Goal: Transaction & Acquisition: Purchase product/service

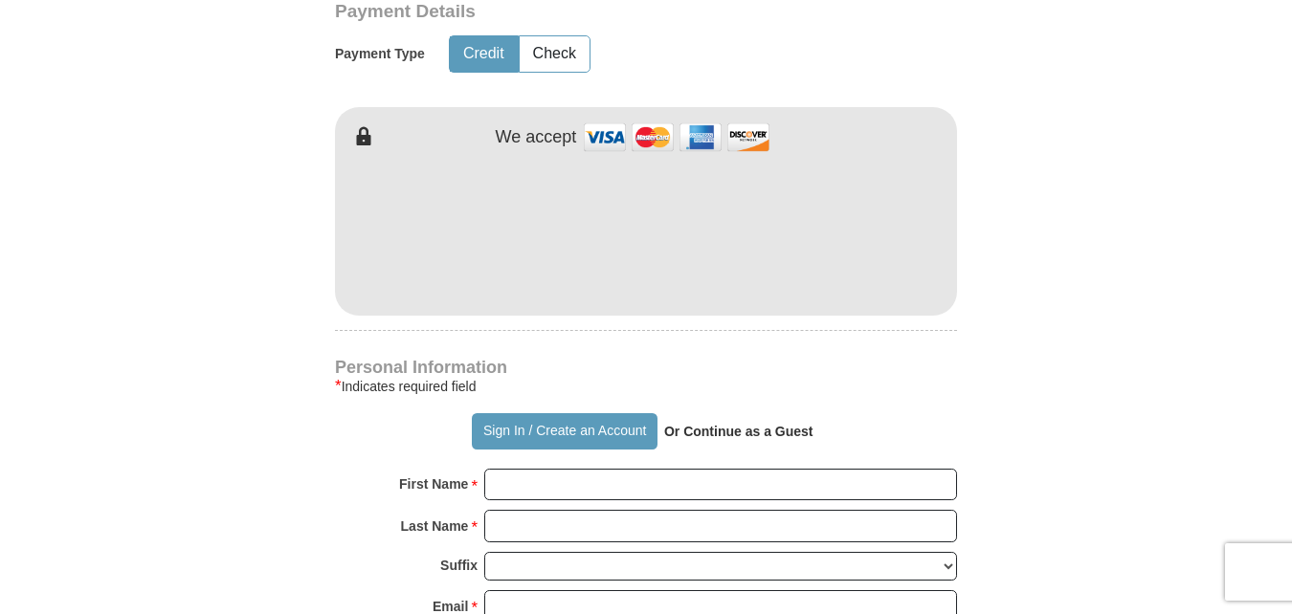
scroll to position [1035, 0]
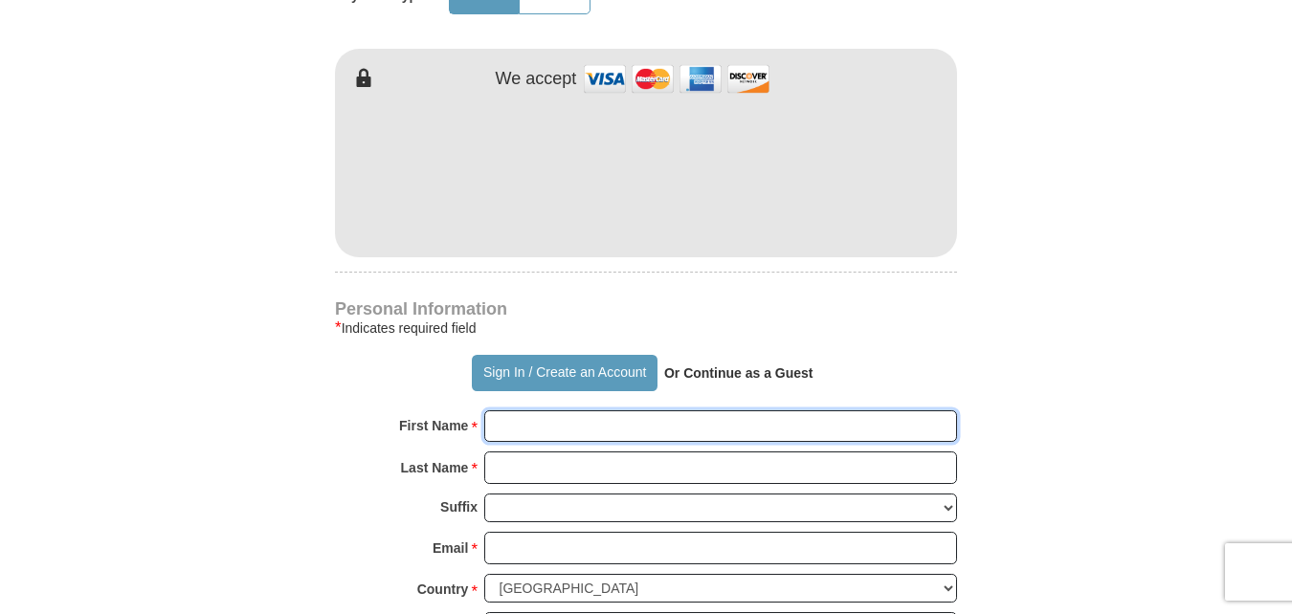
click at [671, 428] on input "First Name *" at bounding box center [720, 427] width 473 height 33
type input "[PERSON_NAME]"
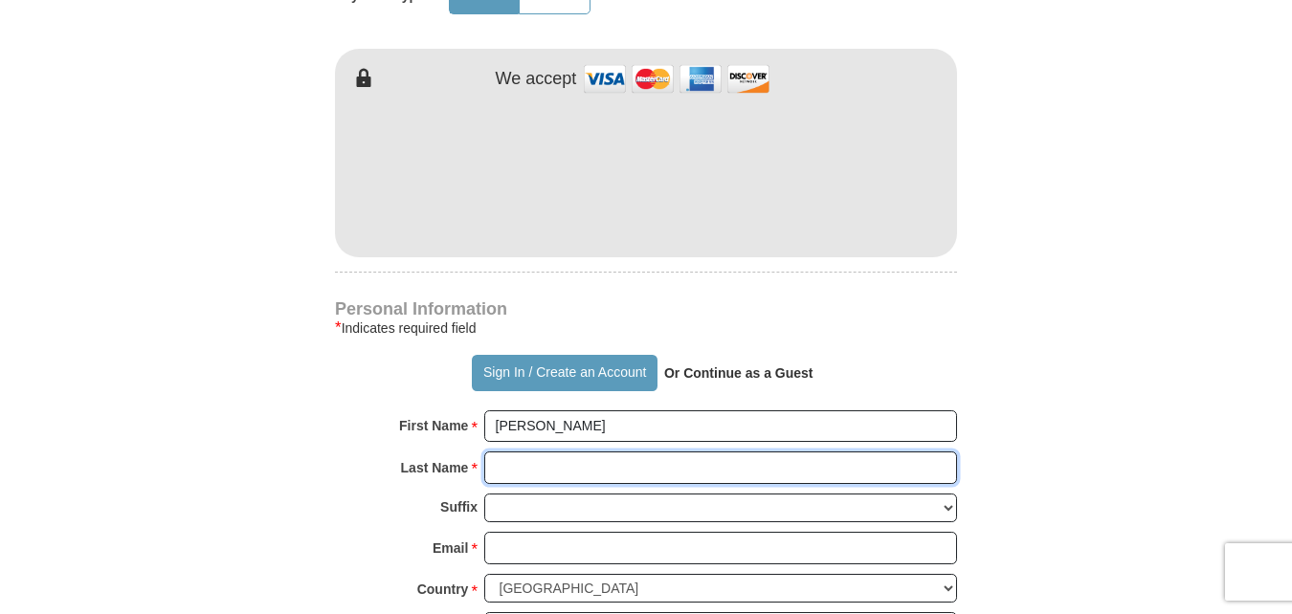
type input "[PERSON_NAME]"
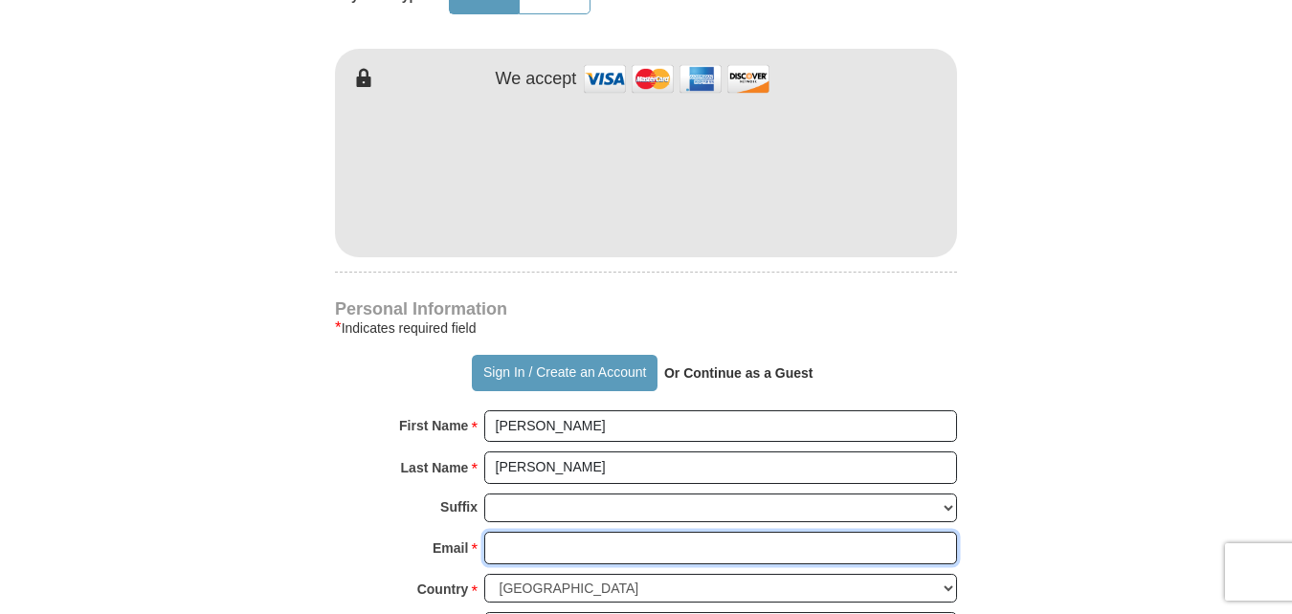
type input "[PERSON_NAME][EMAIL_ADDRESS][PERSON_NAME][DOMAIN_NAME]"
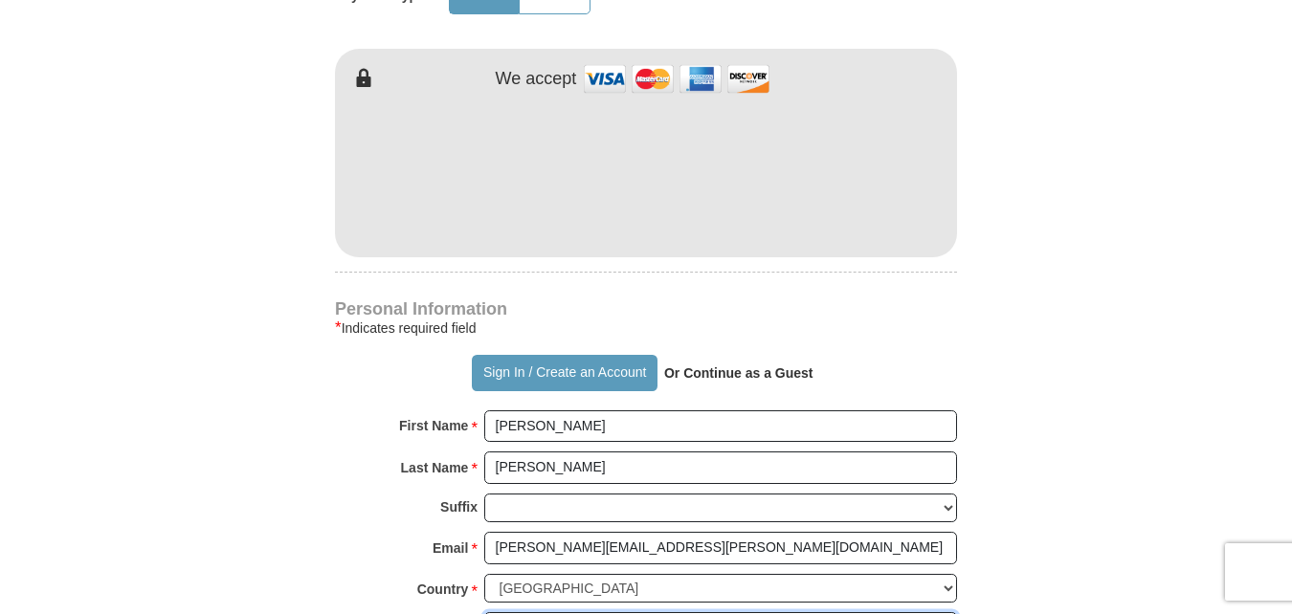
type input "[STREET_ADDRESS]"
type input "Charlotte"
type input "28208"
type input "[PERSON_NAME].cassand"
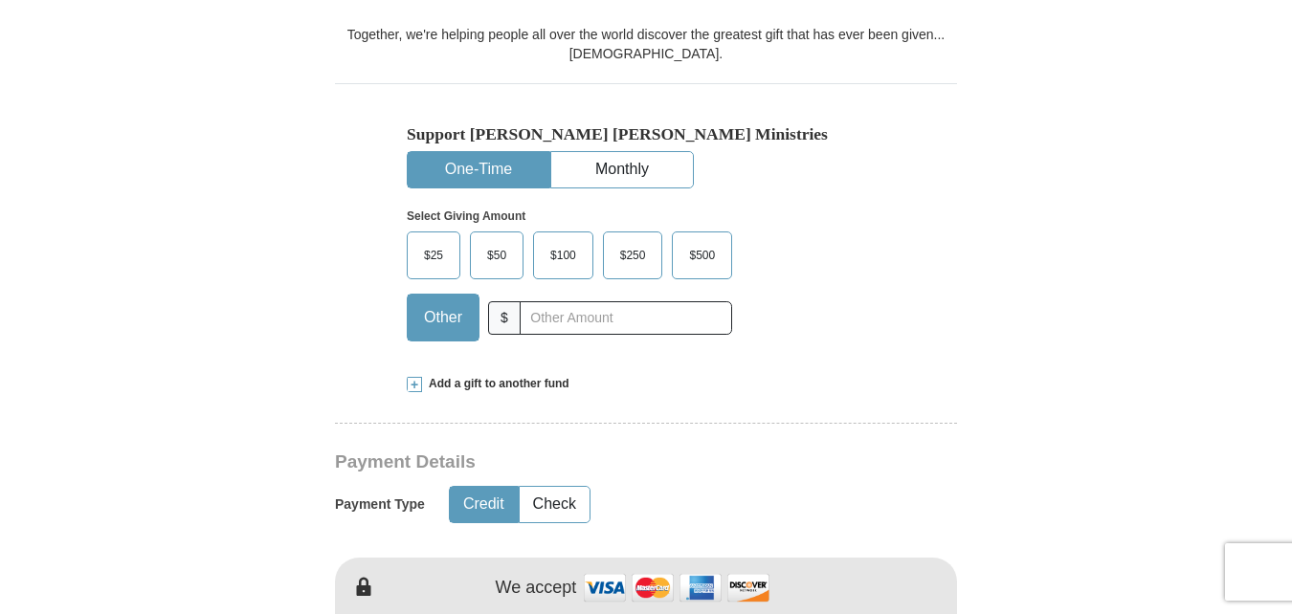
scroll to position [501, 0]
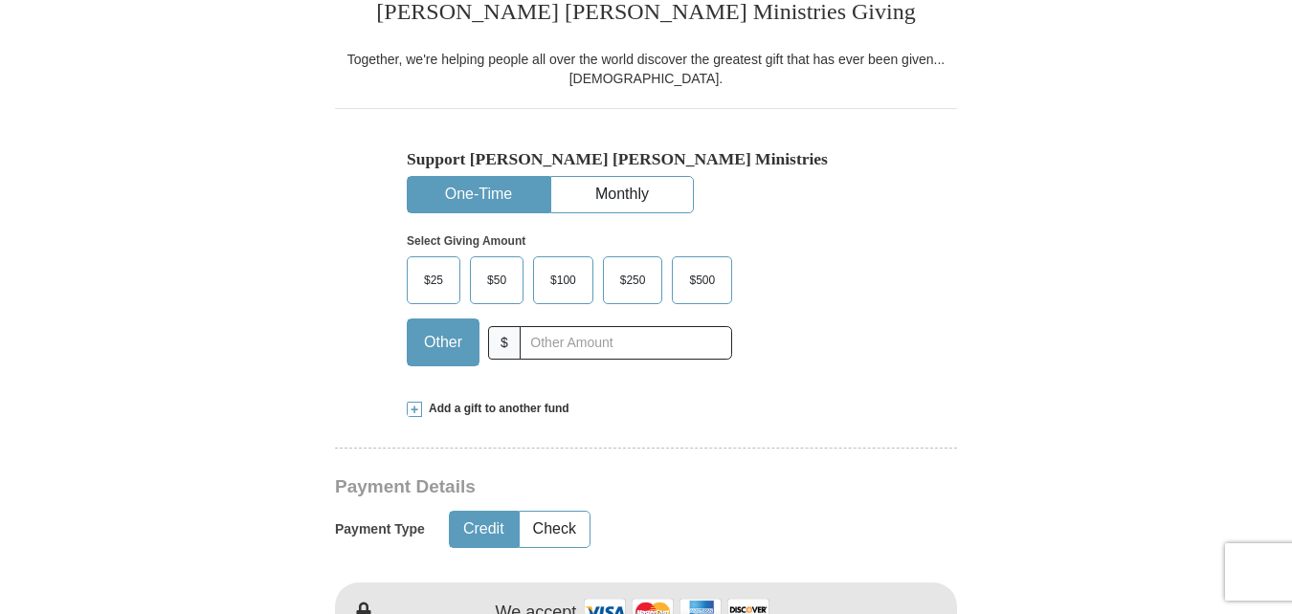
click at [569, 279] on span "$100" at bounding box center [563, 280] width 45 height 29
click at [0, 0] on input "$100" at bounding box center [0, 0] width 0 height 0
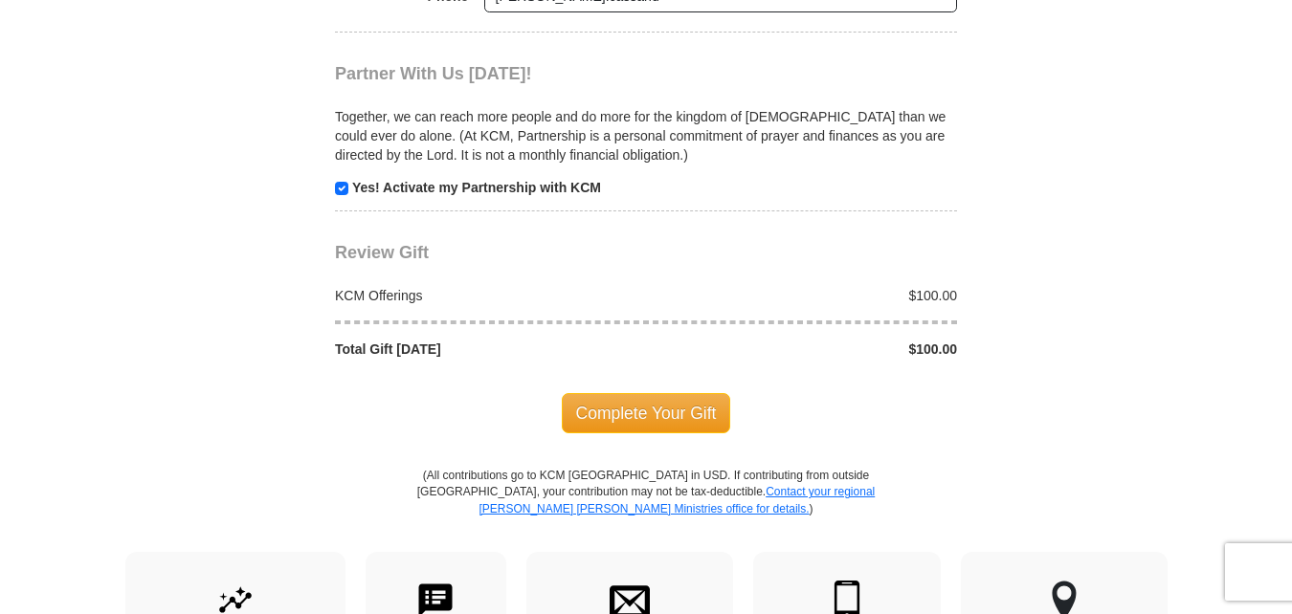
scroll to position [1878, 0]
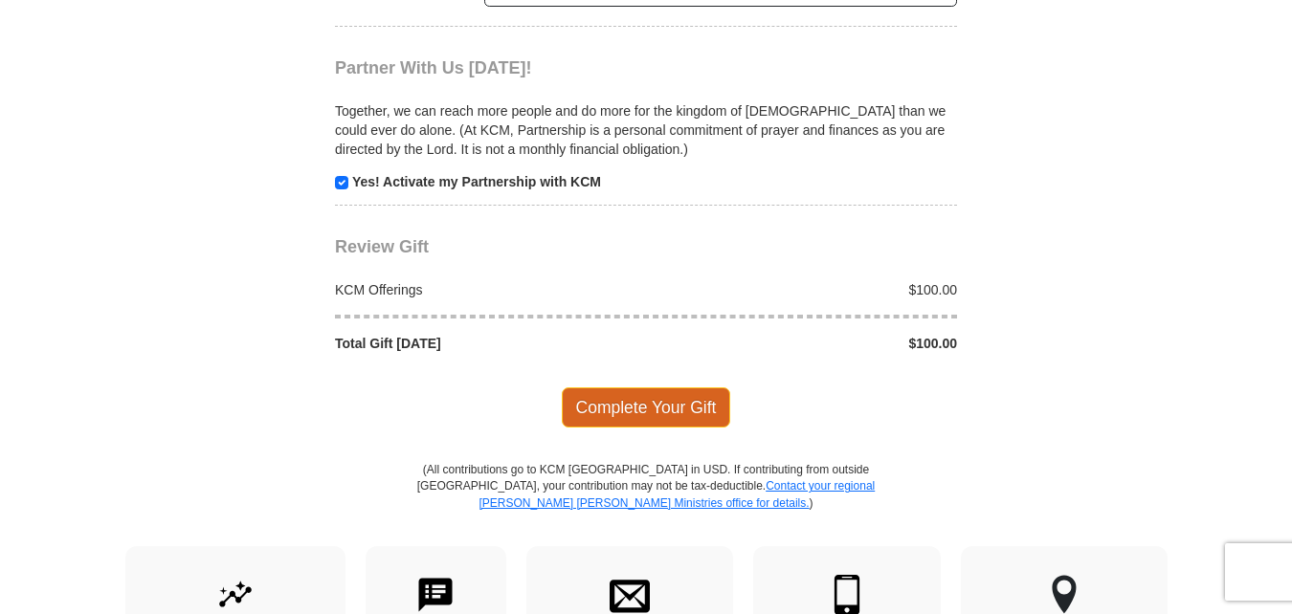
click at [694, 410] on span "Complete Your Gift" at bounding box center [646, 408] width 169 height 40
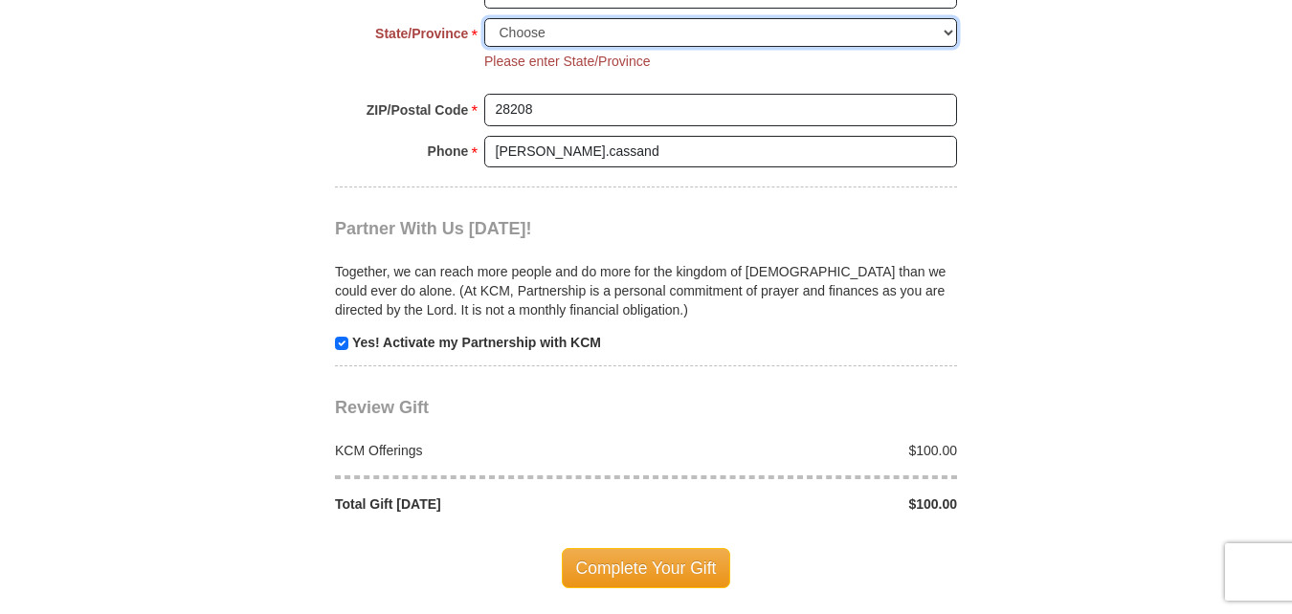
click at [956, 38] on select "Choose [US_STATE] [US_STATE] [US_STATE] [US_STATE] [US_STATE] Armed Forces Amer…" at bounding box center [720, 33] width 473 height 30
select select "NC"
click at [484, 18] on select "Choose [US_STATE] [US_STATE] [US_STATE] [US_STATE] [US_STATE] Armed Forces Amer…" at bounding box center [720, 33] width 473 height 30
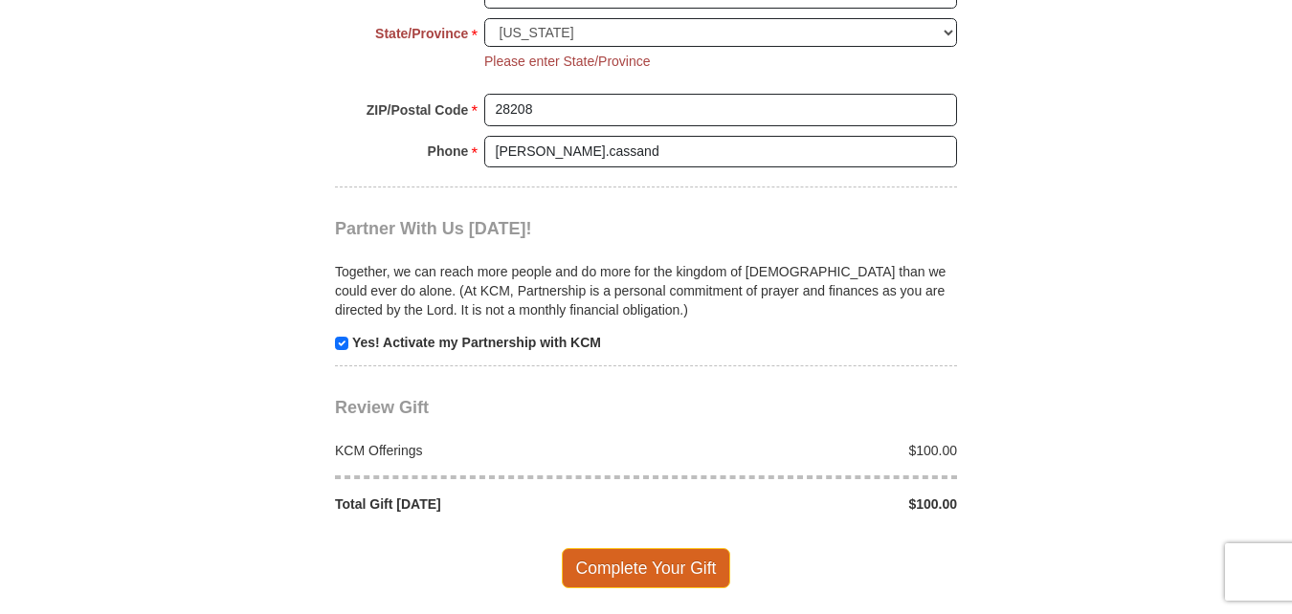
click at [685, 565] on span "Complete Your Gift" at bounding box center [646, 568] width 169 height 40
